Goal: Find specific page/section: Find specific page/section

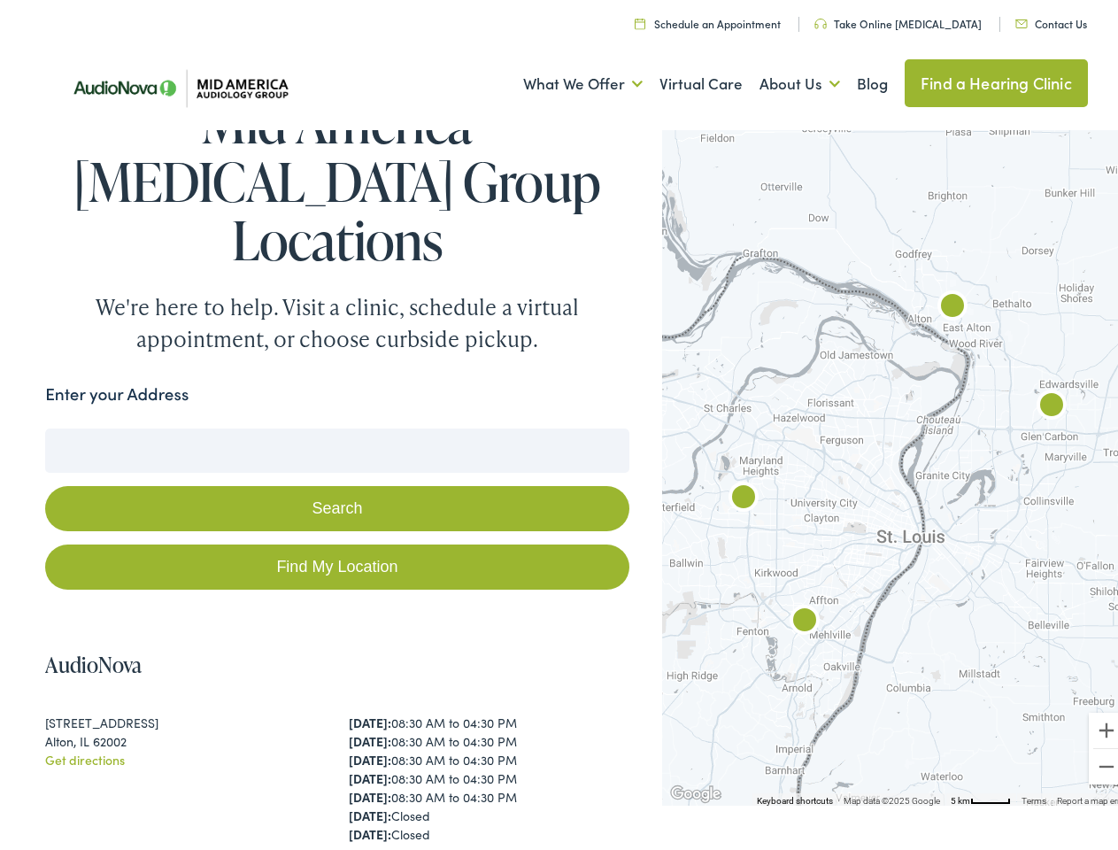
click at [559, 481] on button "Search" at bounding box center [336, 503] width 583 height 45
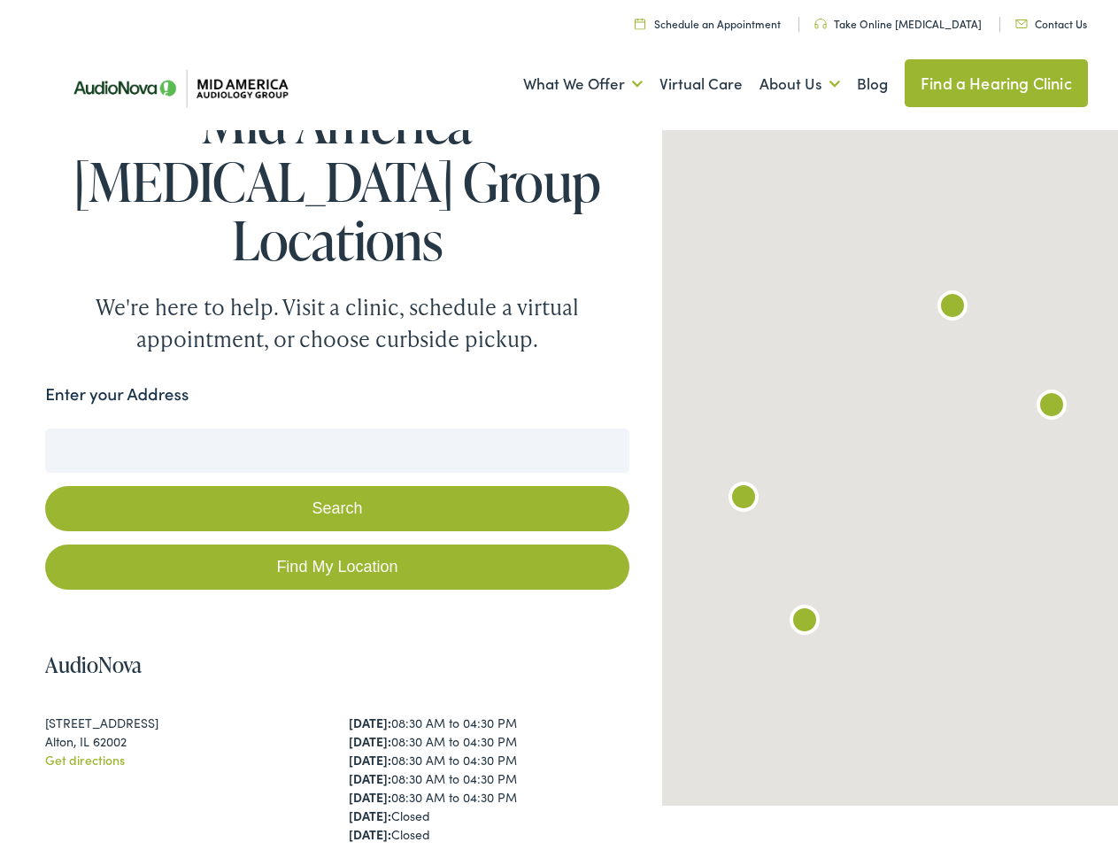
click at [566, 79] on link "What We Offer" at bounding box center [582, 79] width 119 height 66
